Goal: Register for event/course

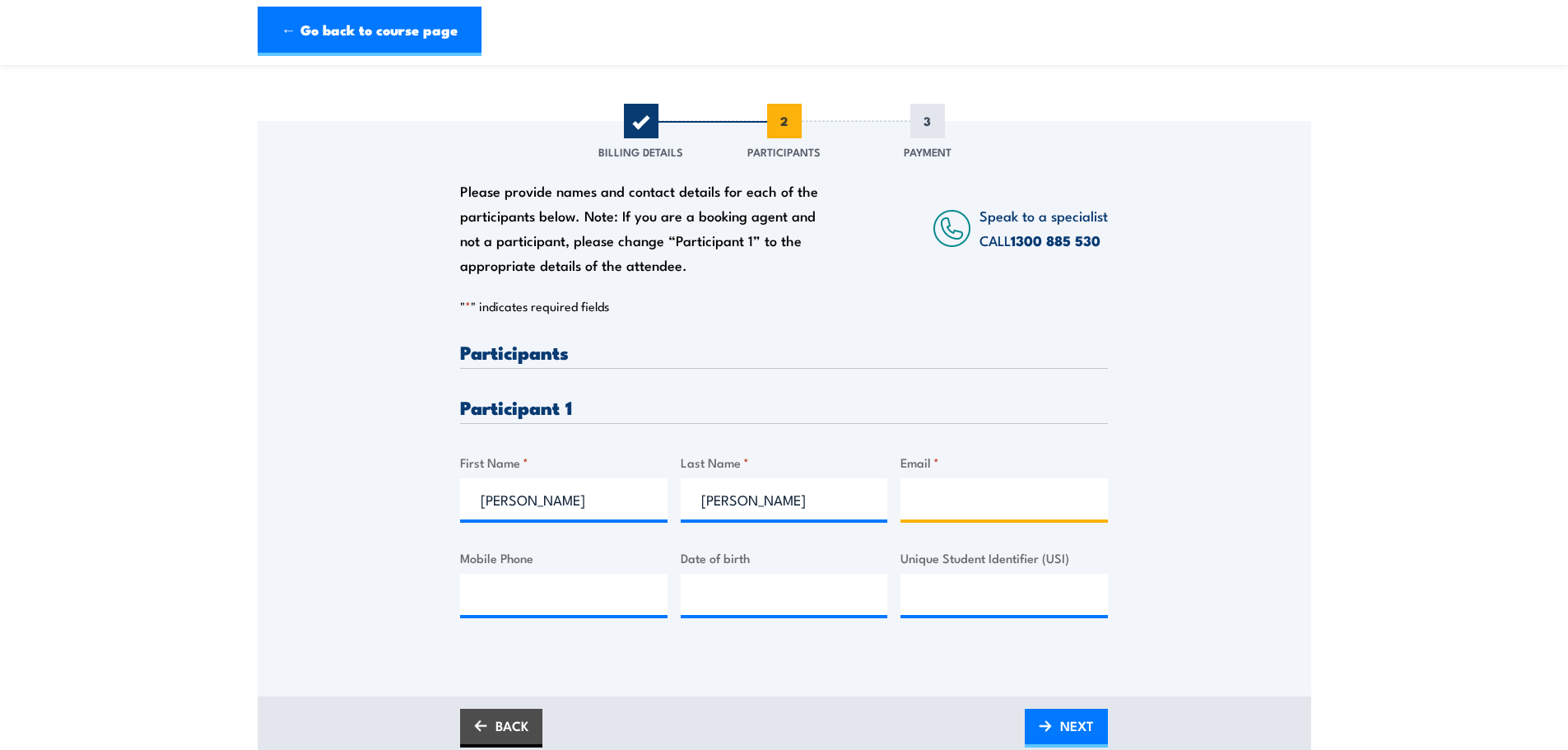
click at [970, 508] on input "Email *" at bounding box center [1004, 499] width 207 height 41
click at [994, 527] on div "Please provide names and contact details for each of the participants below. No…" at bounding box center [784, 493] width 648 height 301
click at [974, 505] on input "Email *" at bounding box center [1004, 499] width 207 height 41
paste input "thomas.h@voltex.com"
type input "thomas.h@voltex.com"
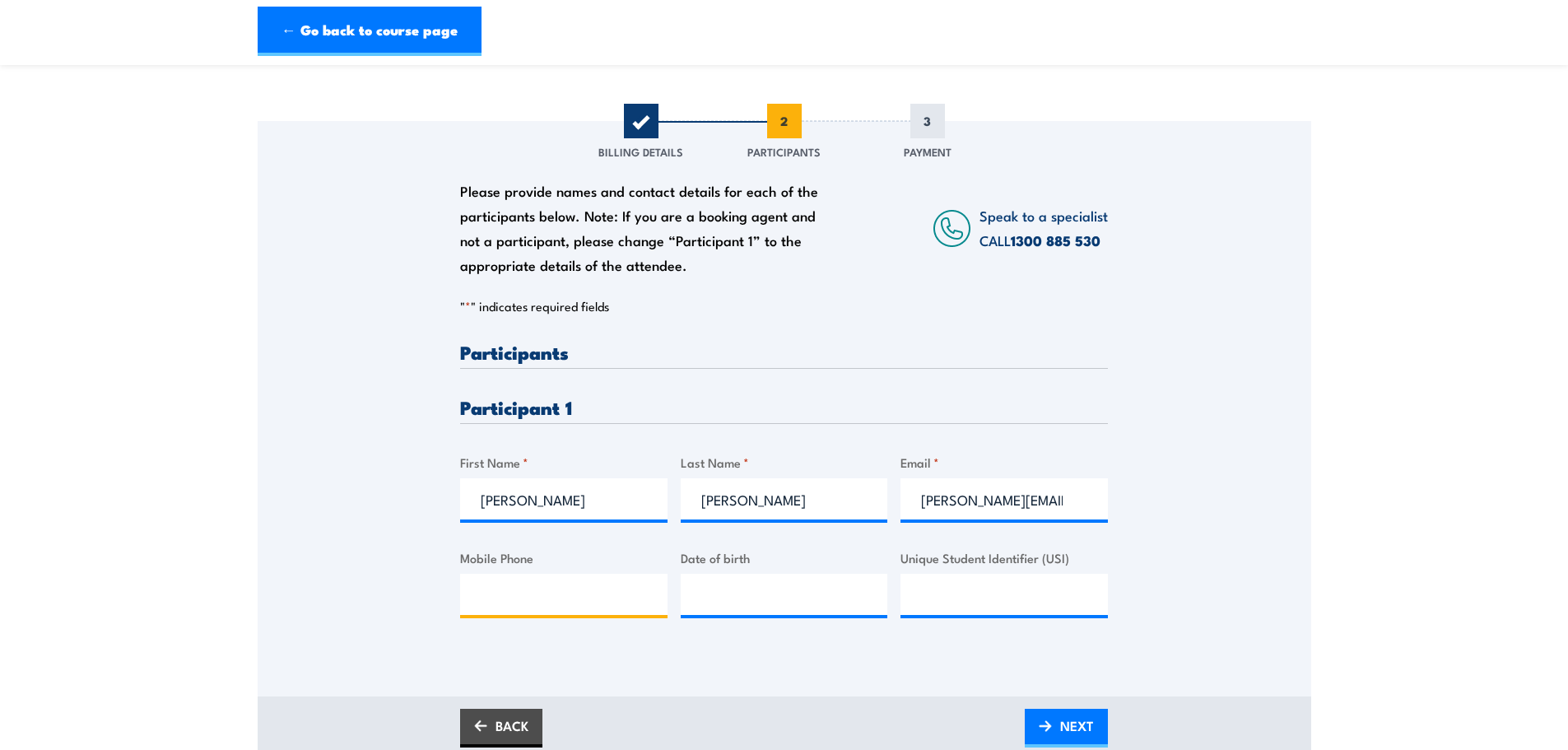
click at [597, 599] on input "Mobile Phone" at bounding box center [564, 594] width 207 height 41
type input "0404879911"
type input "__/__/____"
click at [725, 592] on input "__/__/____" at bounding box center [784, 594] width 207 height 41
type input "__/__/____"
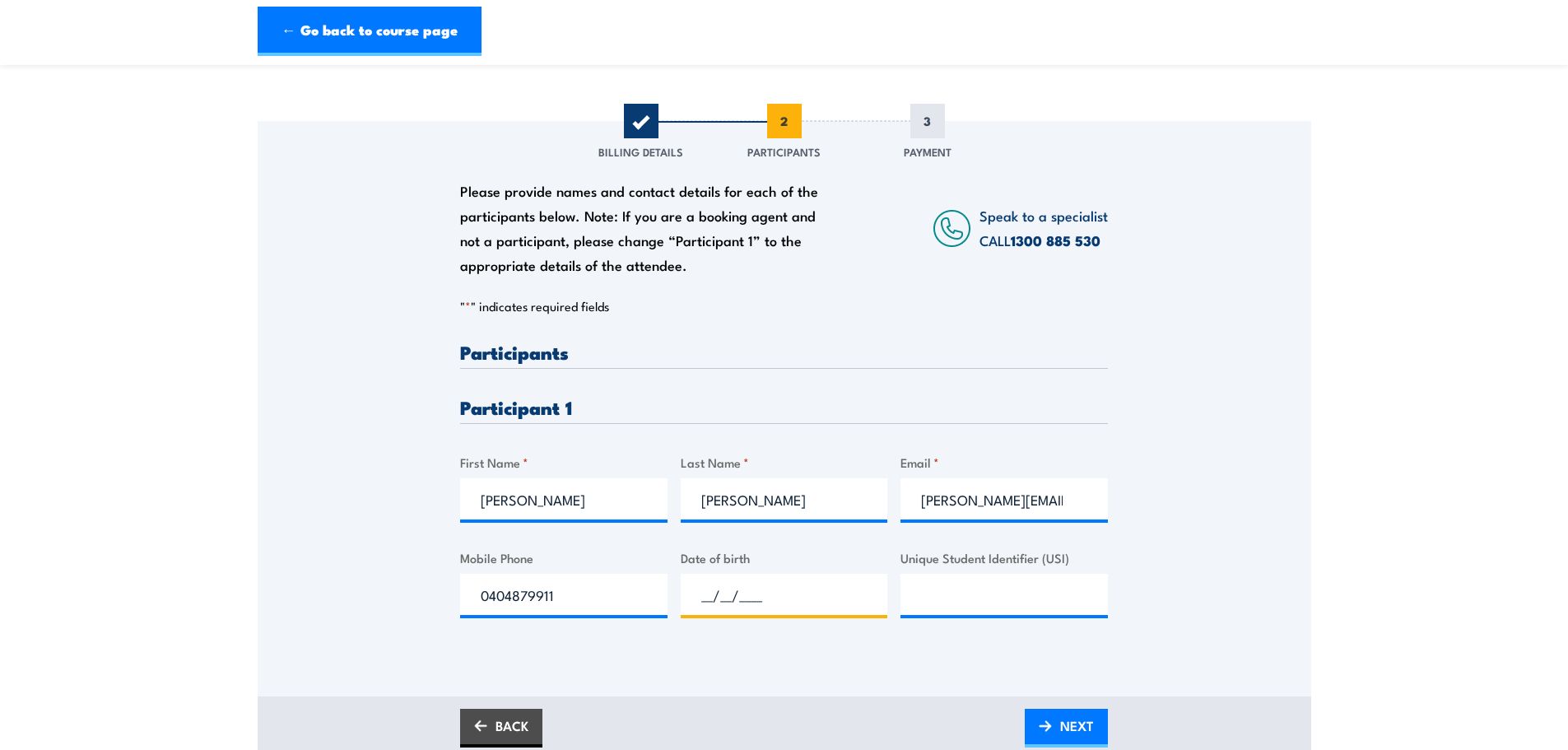
click at [721, 588] on input "__/__/____" at bounding box center [784, 594] width 207 height 41
click at [701, 598] on input "__/__/____" at bounding box center [784, 594] width 207 height 41
type input "19/__/____"
click at [687, 583] on input "__/__/____" at bounding box center [784, 594] width 207 height 41
type input "19/10/1999"
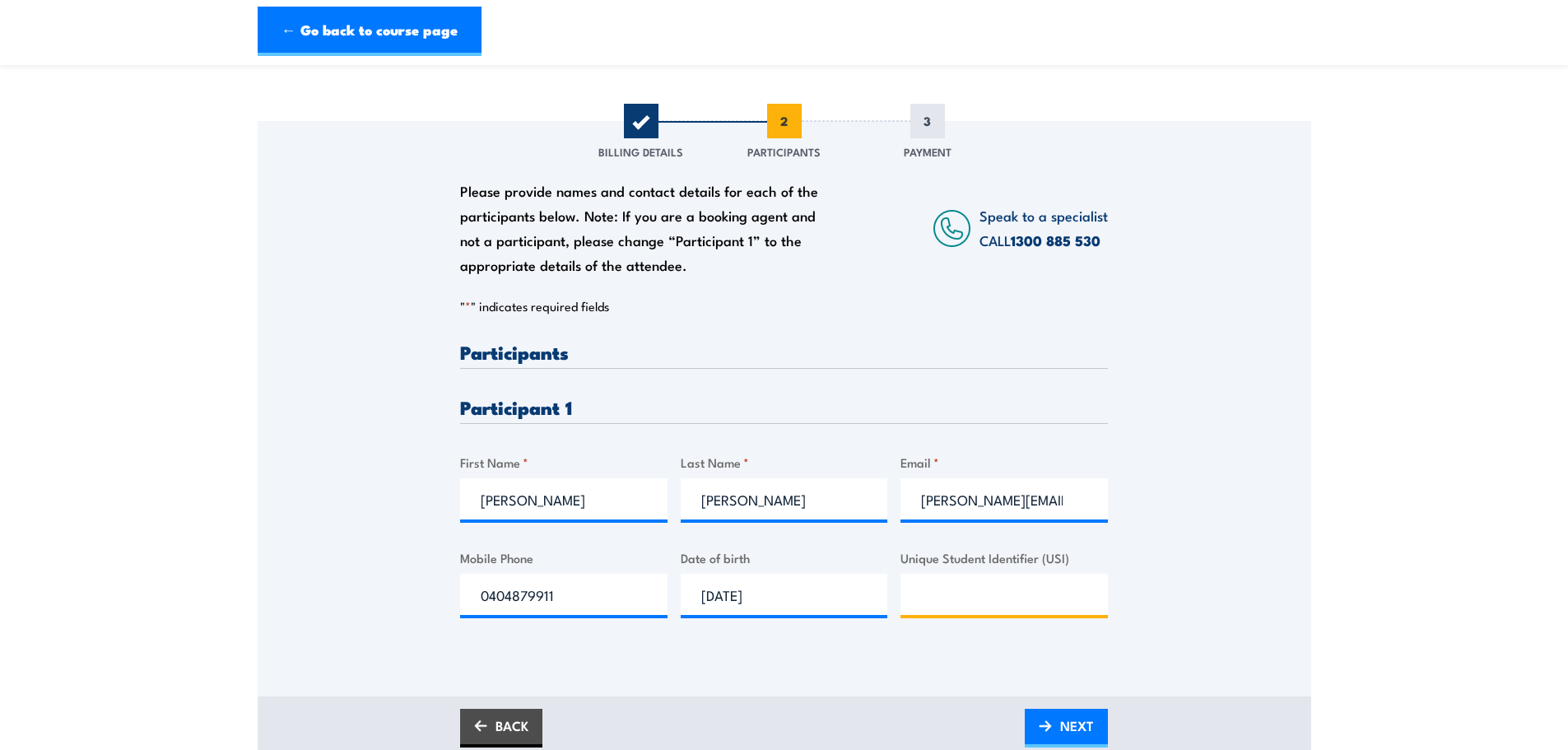
click at [933, 604] on input "Unique Student Identifier (USI)" at bounding box center [1004, 594] width 207 height 41
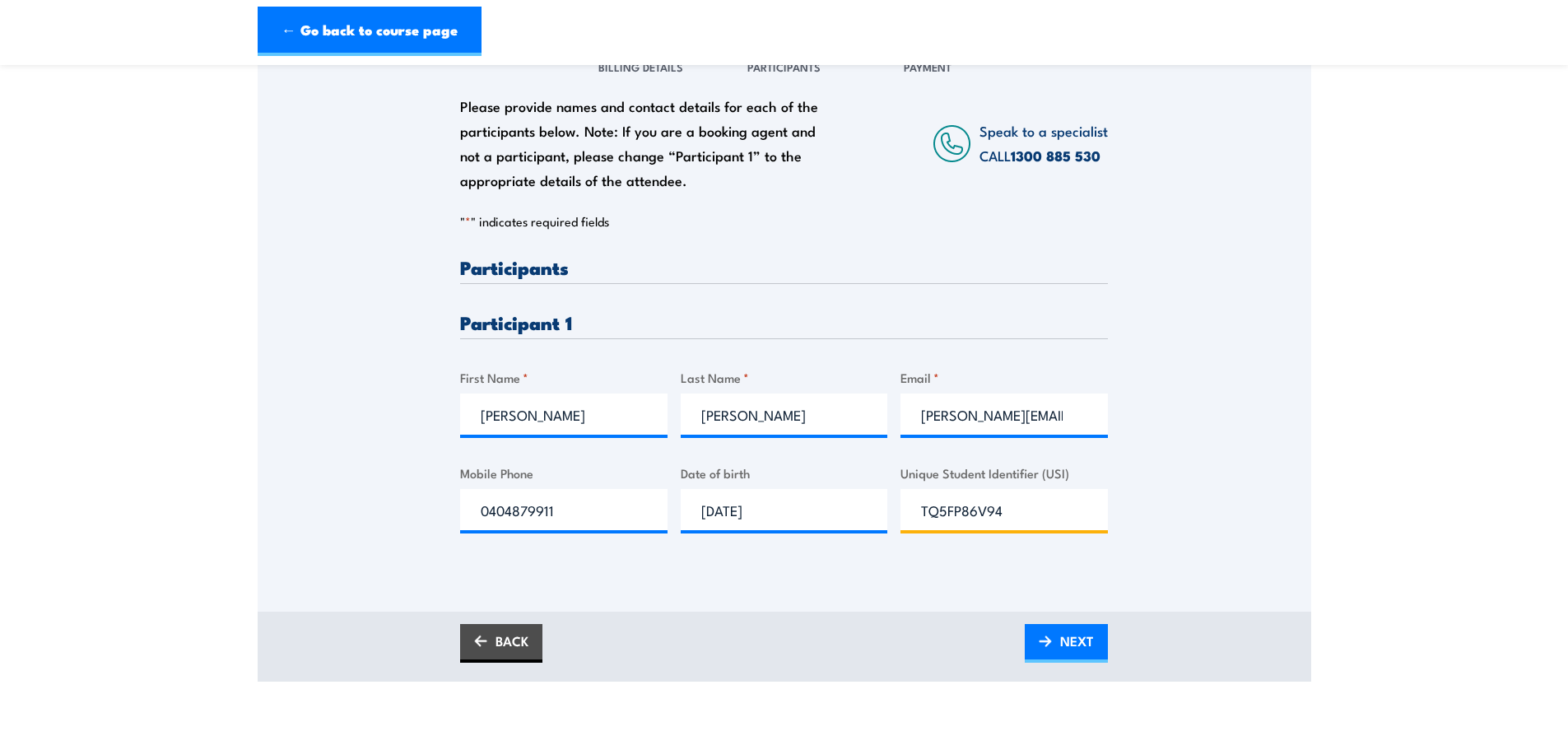
scroll to position [329, 0]
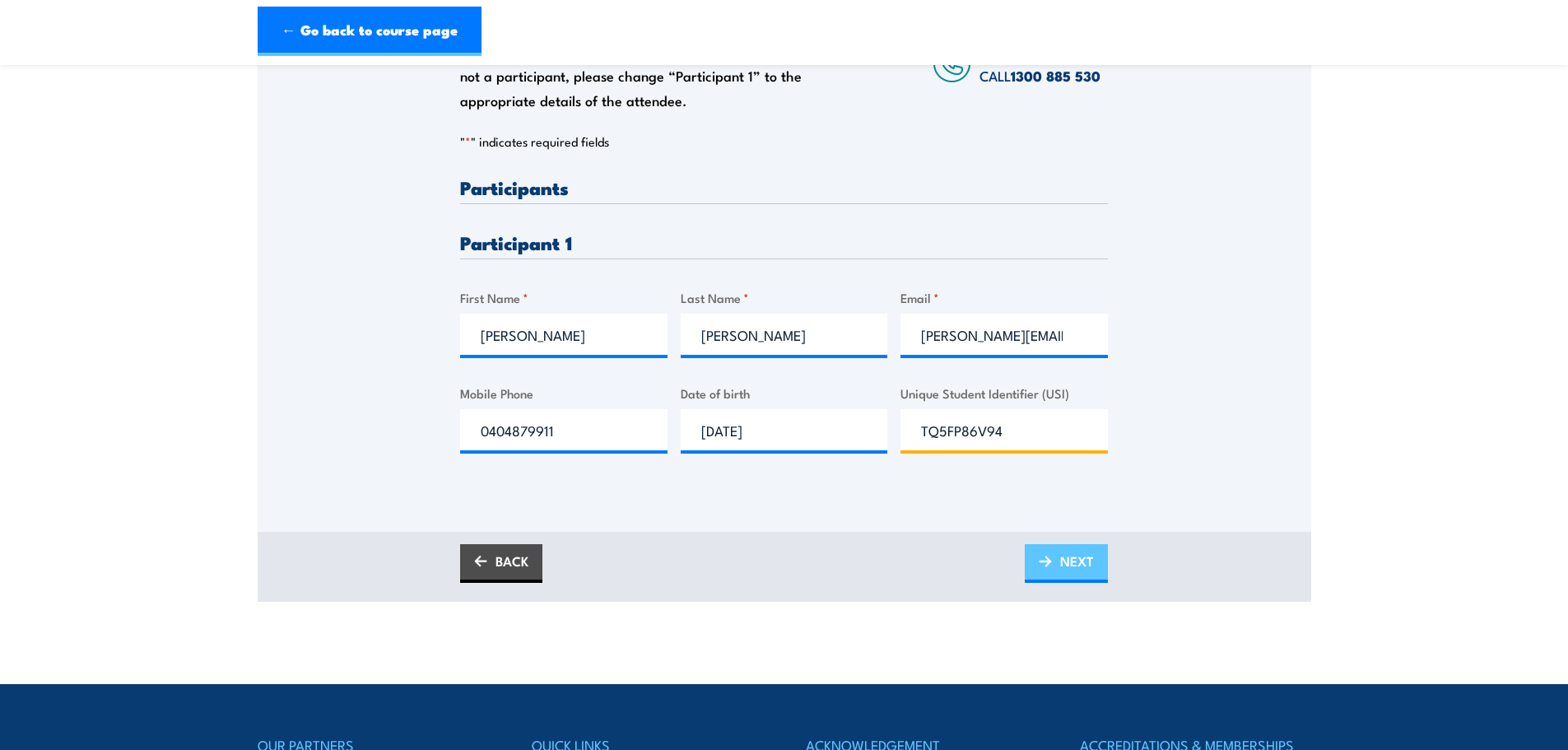
type input "TQ5FP86V94"
click at [1055, 560] on link "NEXT" at bounding box center [1066, 564] width 83 height 39
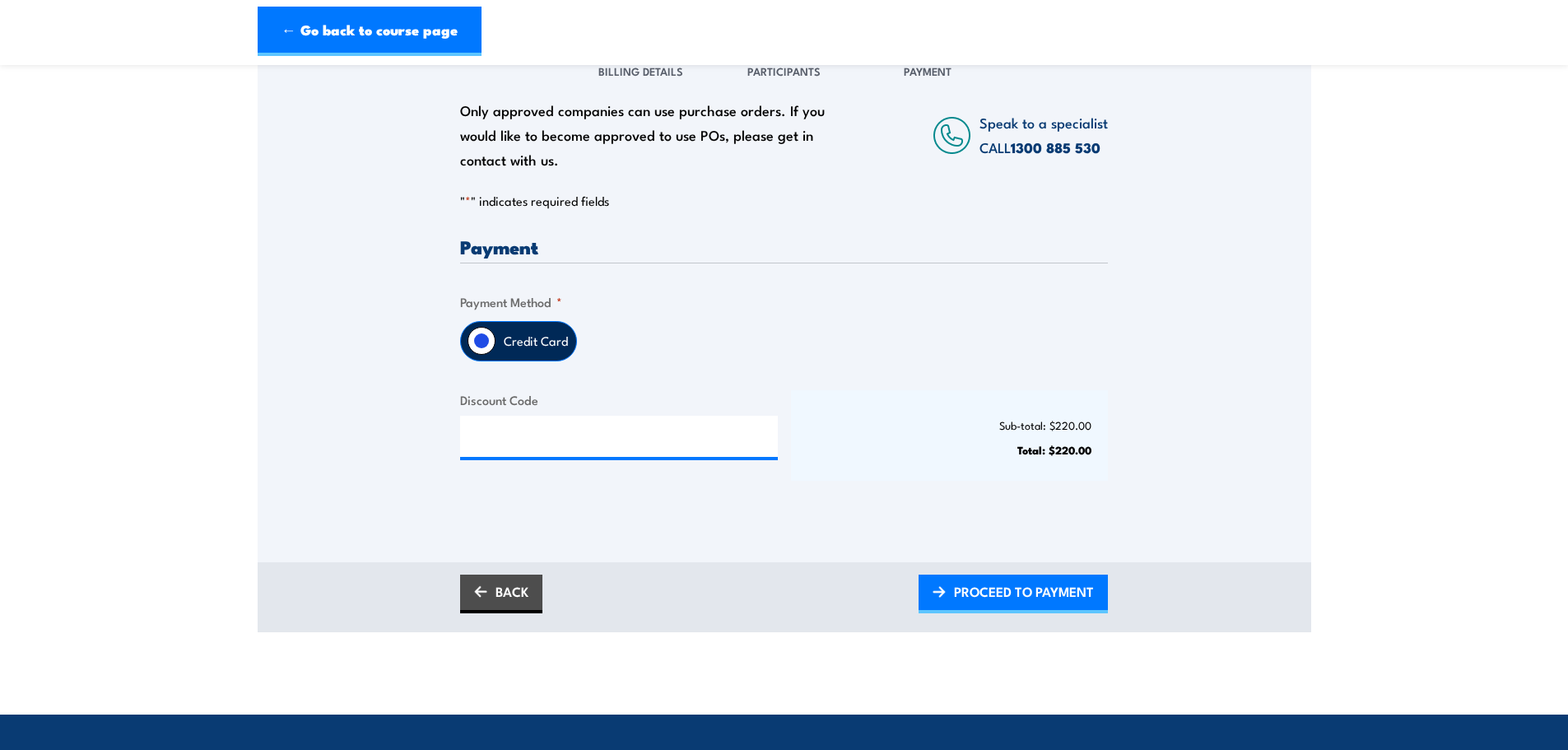
scroll to position [247, 0]
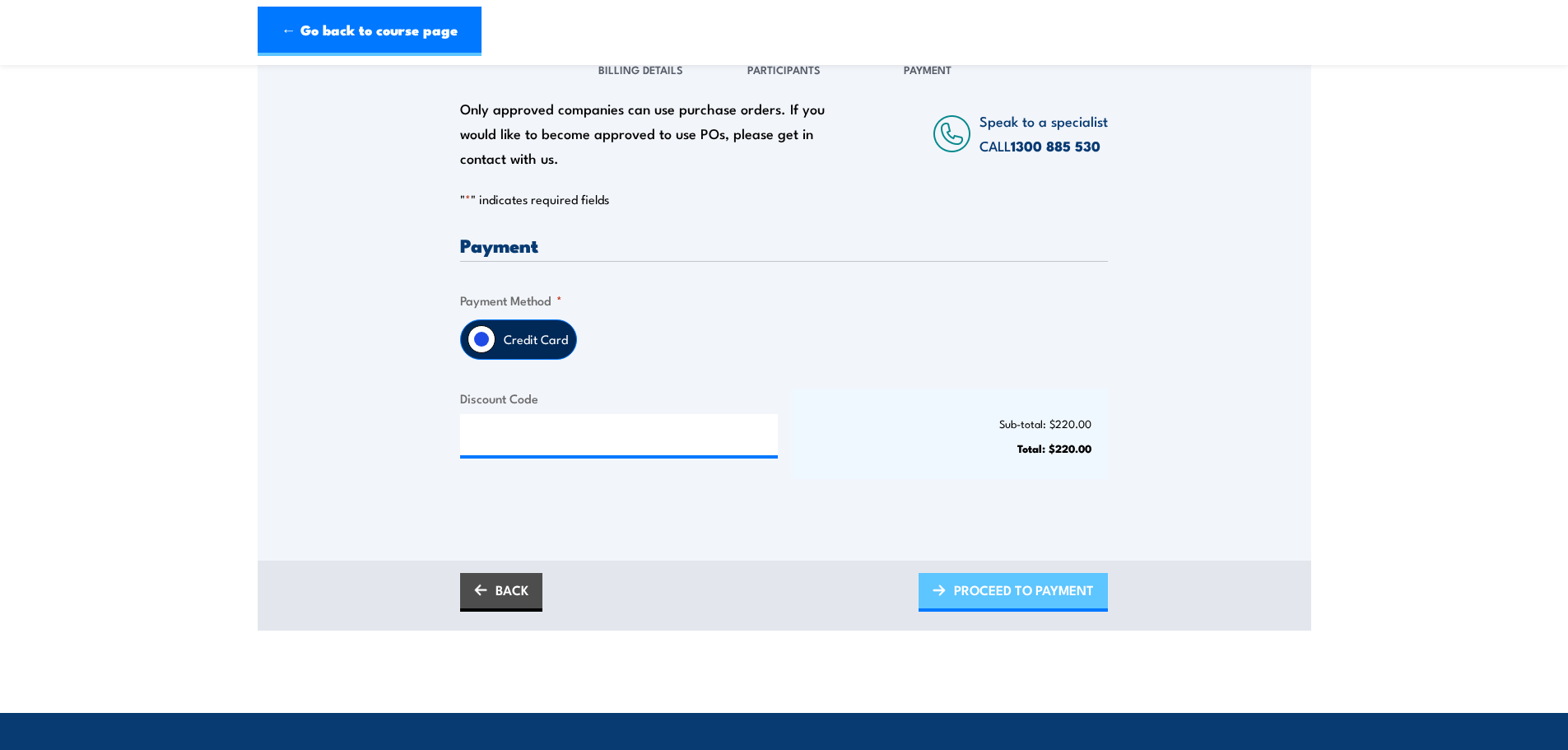
click at [1006, 586] on span "PROCEED TO PAYMENT" at bounding box center [1024, 590] width 140 height 44
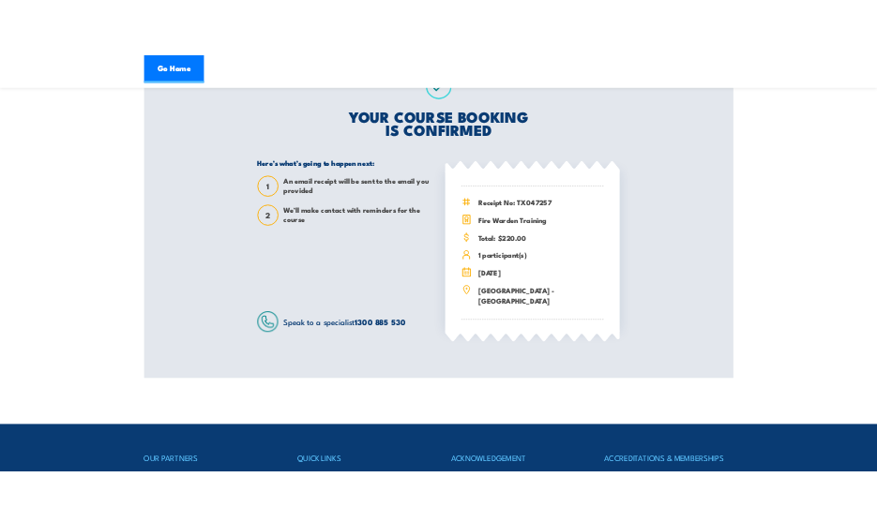
scroll to position [281, 0]
